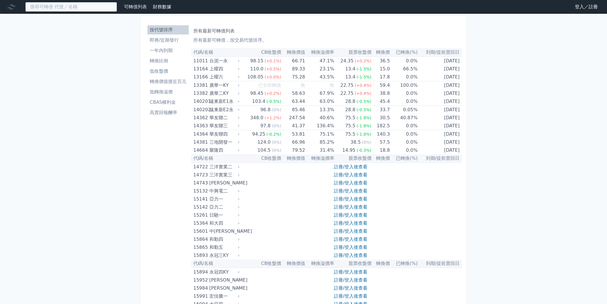
click at [94, 9] on input at bounding box center [71, 7] width 92 height 10
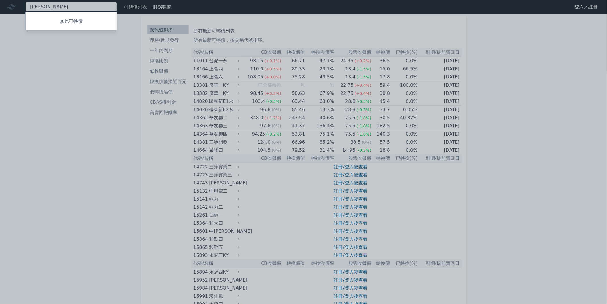
type input "榮"
type input "龍"
type input "融程電"
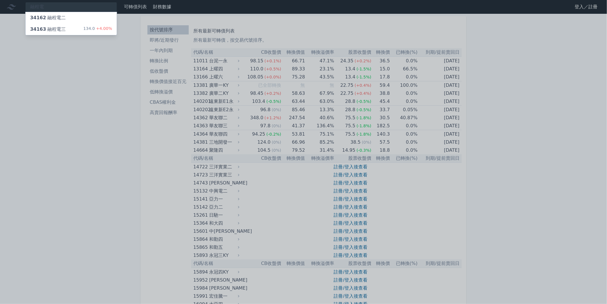
click at [72, 26] on div "34163 融程電三 134.0 +4.00%" at bounding box center [71, 29] width 91 height 11
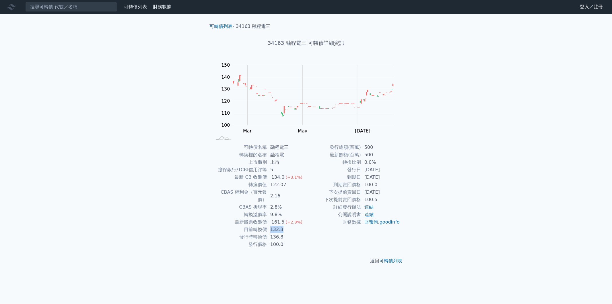
drag, startPoint x: 270, startPoint y: 221, endPoint x: 283, endPoint y: 220, distance: 12.7
click at [283, 226] on td "132.3" at bounding box center [286, 229] width 39 height 7
drag, startPoint x: 283, startPoint y: 220, endPoint x: 273, endPoint y: 217, distance: 10.3
click at [273, 218] on div "161.5" at bounding box center [277, 221] width 15 height 7
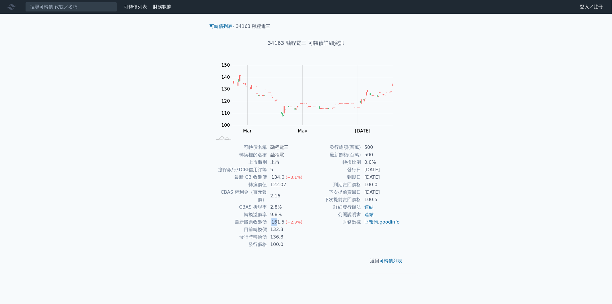
drag, startPoint x: 266, startPoint y: 214, endPoint x: 278, endPoint y: 214, distance: 11.5
click at [278, 218] on tr "最新股票收盤價 161.5 (+2.9%)" at bounding box center [259, 221] width 94 height 7
click at [279, 218] on div "161.5" at bounding box center [277, 221] width 15 height 7
drag, startPoint x: 364, startPoint y: 159, endPoint x: 373, endPoint y: 158, distance: 9.0
click at [373, 158] on tbody "發行總額(百萬) 500 最新餘額(百萬) 500 轉換比例 0.0% 發行日 [DATE] 到期日 [DATE] 到期賣回價格 100.0 下次提前賣回日 …" at bounding box center [353, 185] width 94 height 82
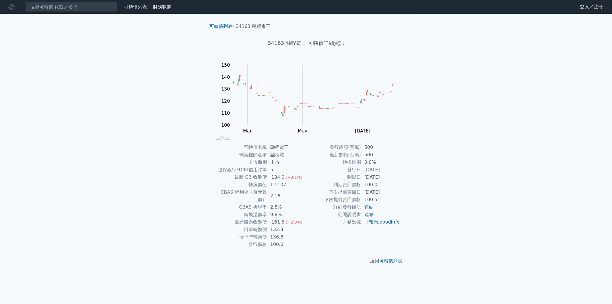
click at [360, 173] on td "到期日" at bounding box center [333, 176] width 55 height 7
drag, startPoint x: 271, startPoint y: 182, endPoint x: 284, endPoint y: 182, distance: 12.9
click at [284, 182] on td "122.07" at bounding box center [286, 184] width 39 height 7
click at [287, 182] on td "122.07" at bounding box center [286, 184] width 39 height 7
click at [59, 9] on input at bounding box center [71, 7] width 92 height 10
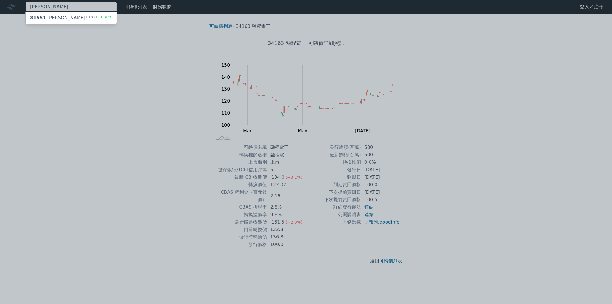
type input "[PERSON_NAME]"
click at [83, 16] on div "81551 [PERSON_NAME] 118.0 -0.80%" at bounding box center [71, 17] width 91 height 11
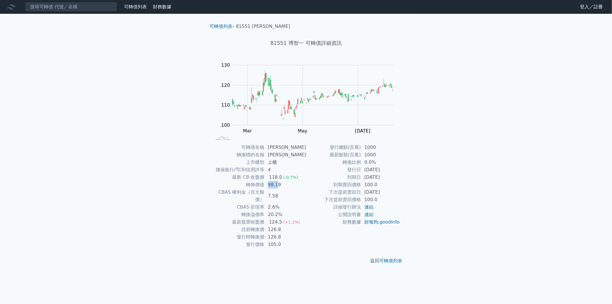
drag, startPoint x: 270, startPoint y: 182, endPoint x: 280, endPoint y: 183, distance: 10.1
click at [280, 183] on td "98.19" at bounding box center [286, 184] width 42 height 7
click at [284, 191] on td "7.58" at bounding box center [286, 195] width 42 height 15
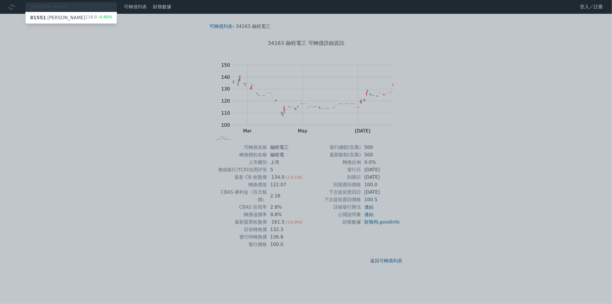
click at [261, 181] on div at bounding box center [306, 152] width 612 height 304
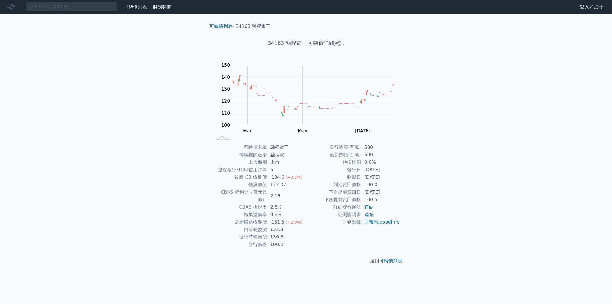
click at [230, 102] on rect at bounding box center [306, 101] width 184 height 80
click at [272, 95] on rect "Chart" at bounding box center [312, 95] width 161 height 60
click at [226, 135] on rect at bounding box center [223, 138] width 19 height 6
click at [164, 9] on link "財務數據" at bounding box center [162, 6] width 18 height 5
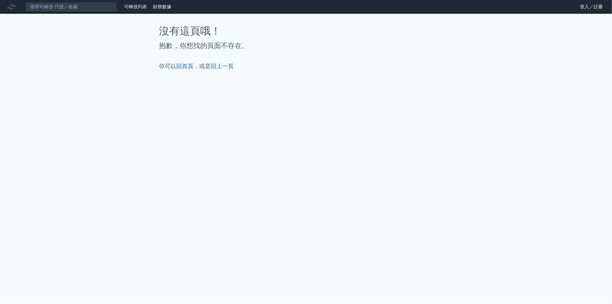
click at [135, 7] on link "可轉債列表" at bounding box center [135, 6] width 23 height 5
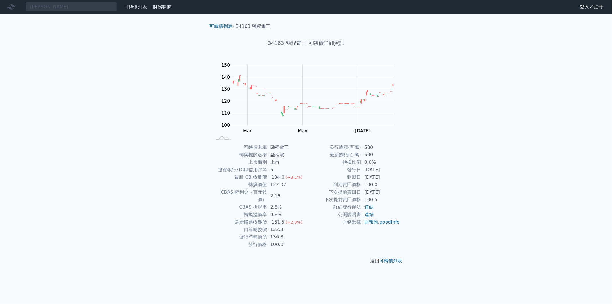
click at [272, 162] on td "上市" at bounding box center [286, 161] width 39 height 7
click at [253, 172] on td "擔保銀行/TCRI信用評等" at bounding box center [239, 169] width 55 height 7
drag, startPoint x: 261, startPoint y: 171, endPoint x: 276, endPoint y: 170, distance: 14.4
click at [276, 170] on tr "擔保銀行/TCRI信用評等 5" at bounding box center [259, 169] width 94 height 7
click at [289, 172] on td "5" at bounding box center [286, 169] width 39 height 7
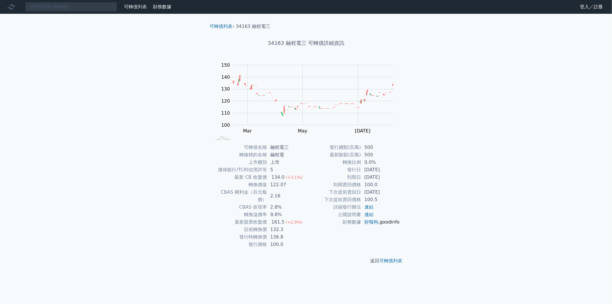
click at [380, 224] on link "goodinfo" at bounding box center [390, 221] width 20 height 5
